Goal: Information Seeking & Learning: Learn about a topic

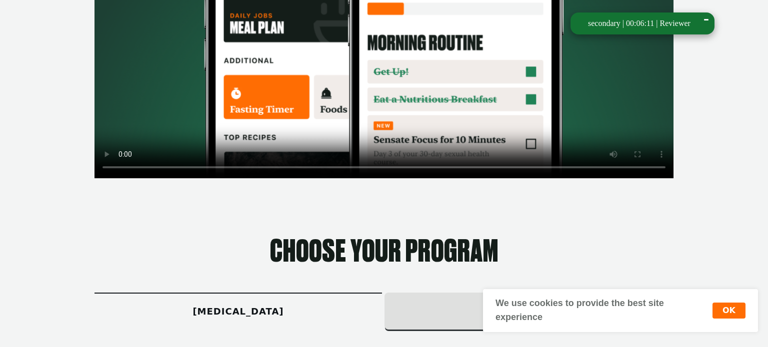
scroll to position [380, 0]
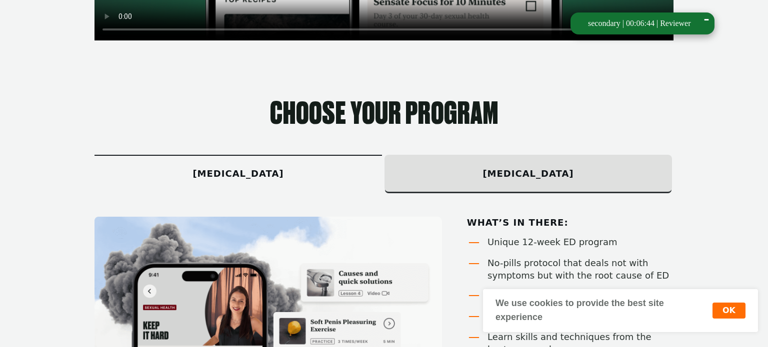
scroll to position [0, 0]
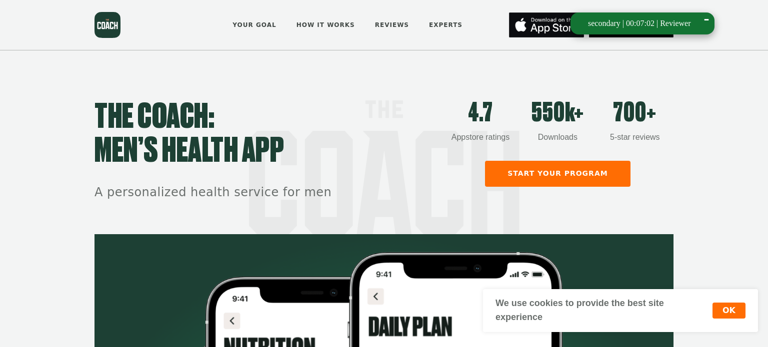
scroll to position [519, 0]
